Goal: Task Accomplishment & Management: Manage account settings

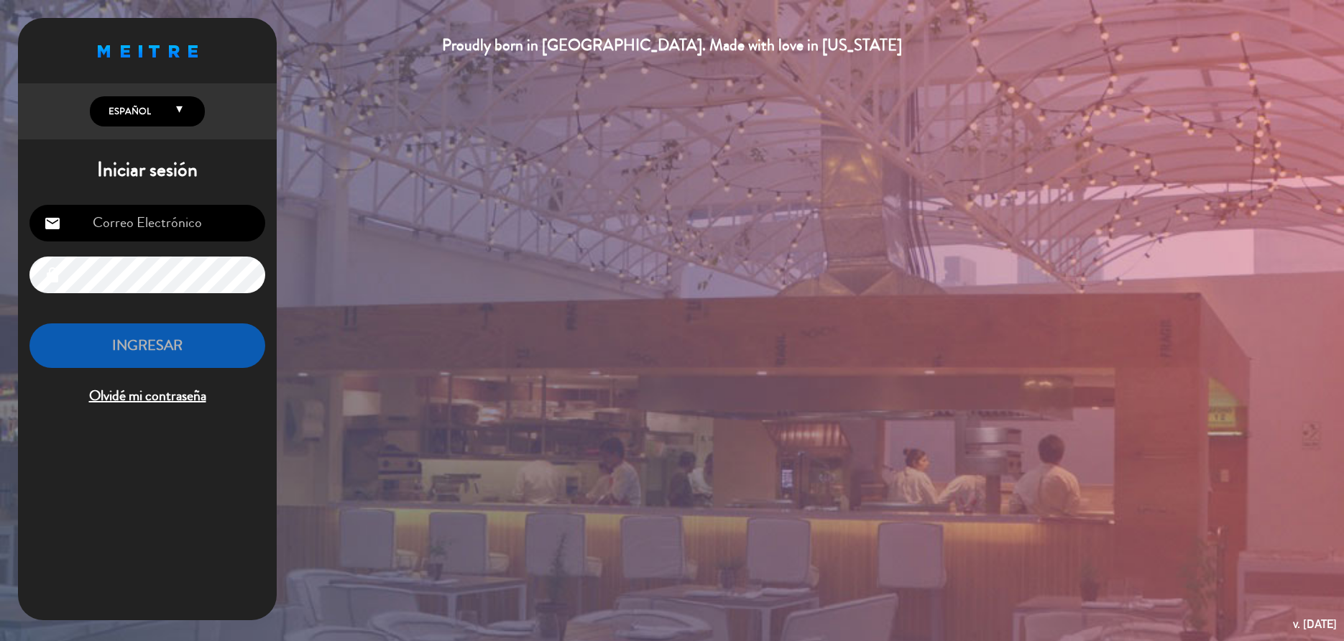
click at [467, 343] on div "Proudly born in [GEOGRAPHIC_DATA]. Made with love in [US_STATE] English Español…" at bounding box center [672, 320] width 1344 height 641
click at [438, 249] on div "Proudly born in [GEOGRAPHIC_DATA]. Made with love in [US_STATE] English Español…" at bounding box center [672, 320] width 1344 height 641
click at [175, 230] on input "email" at bounding box center [147, 223] width 236 height 37
